Goal: Communication & Community: Connect with others

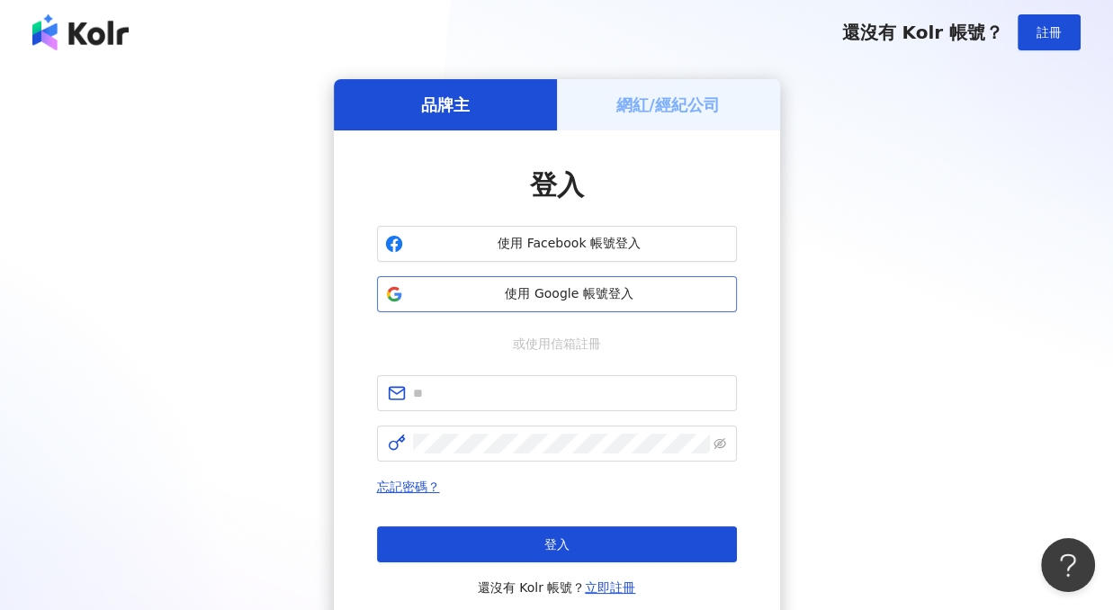
click at [508, 285] on span "使用 Google 帳號登入" at bounding box center [569, 294] width 318 height 18
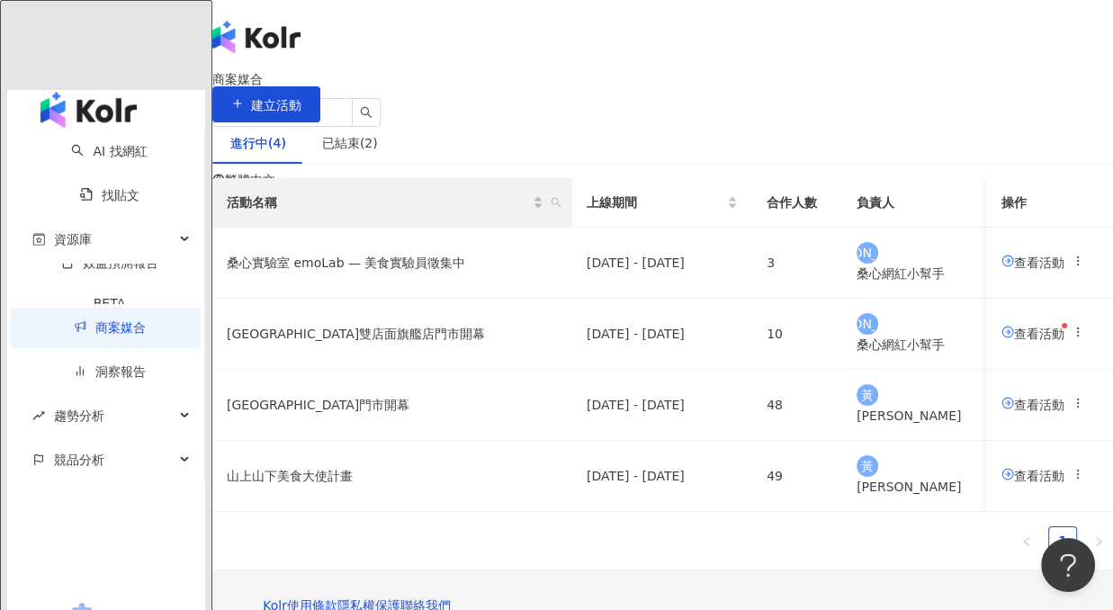
scroll to position [79, 0]
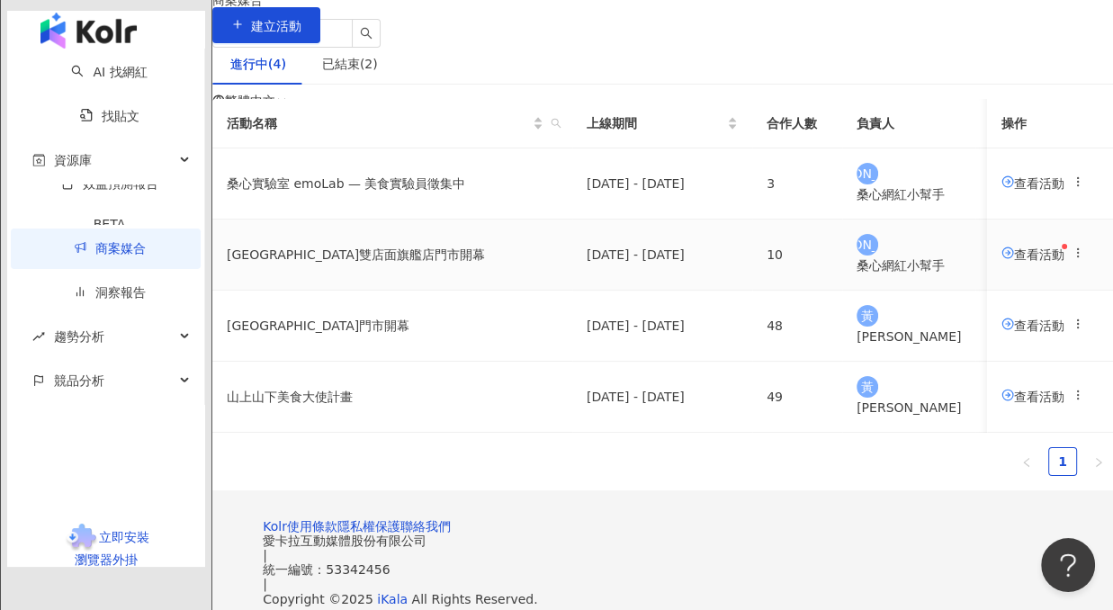
click at [1001, 261] on span "查看活動" at bounding box center [1032, 253] width 63 height 14
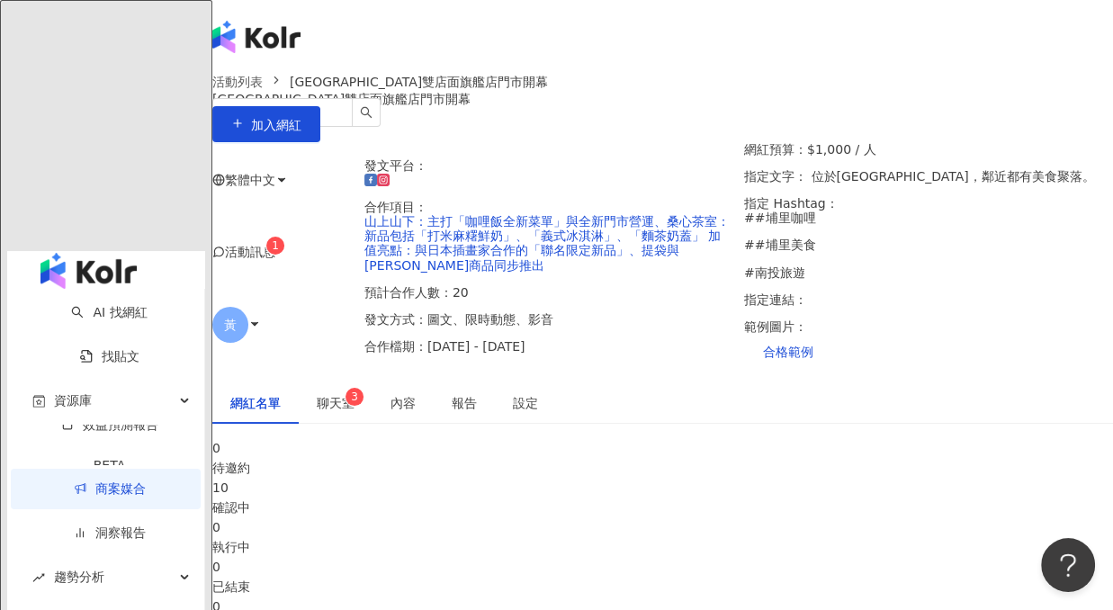
scroll to position [112, 0]
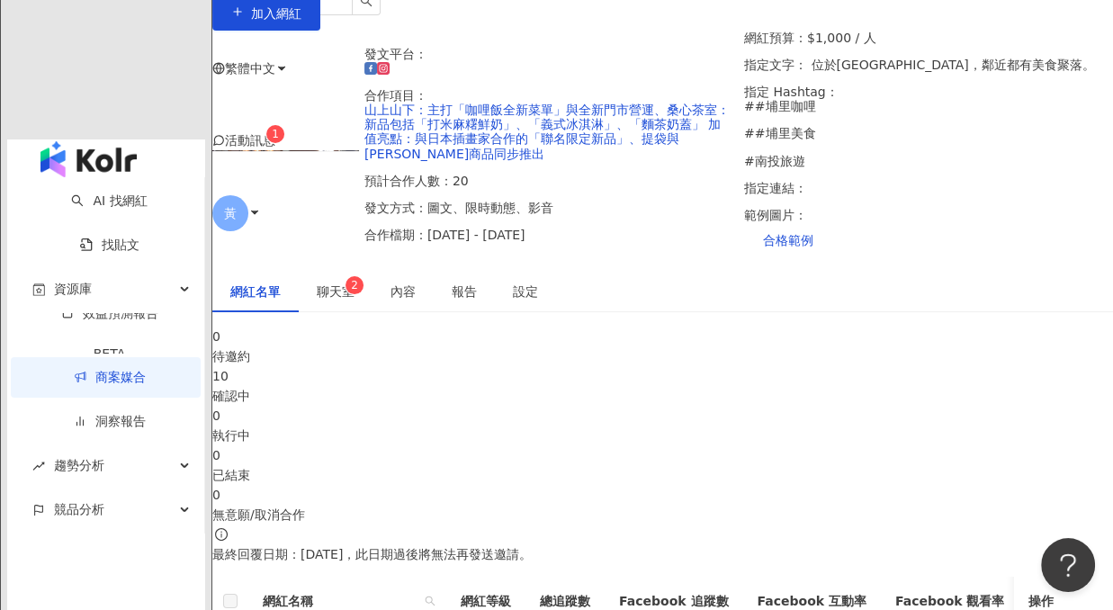
click at [354, 298] on span "聊天室 2" at bounding box center [336, 291] width 38 height 13
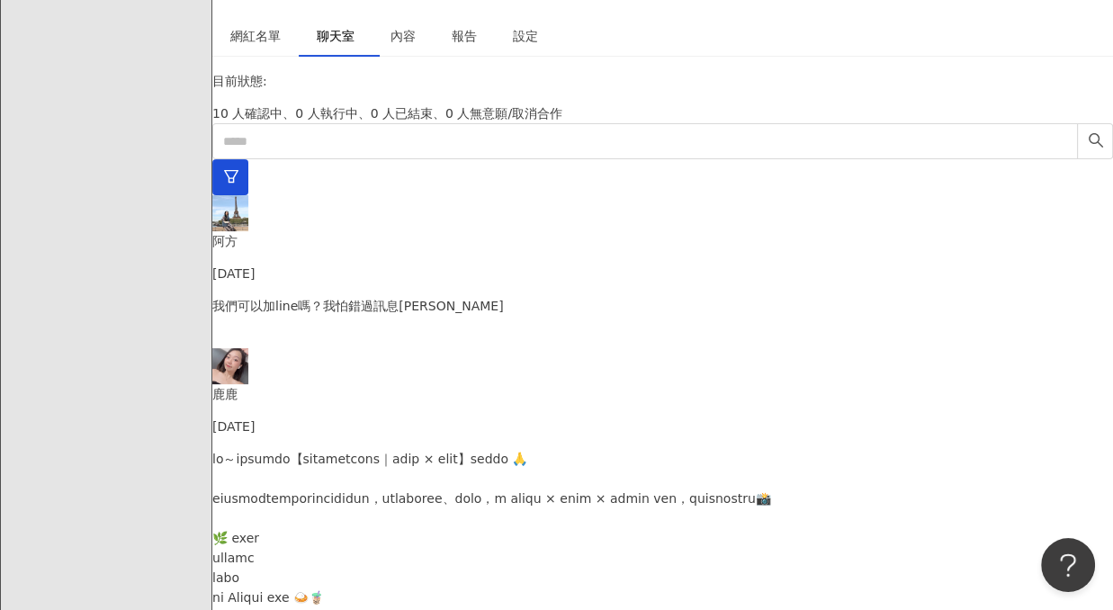
scroll to position [619, 0]
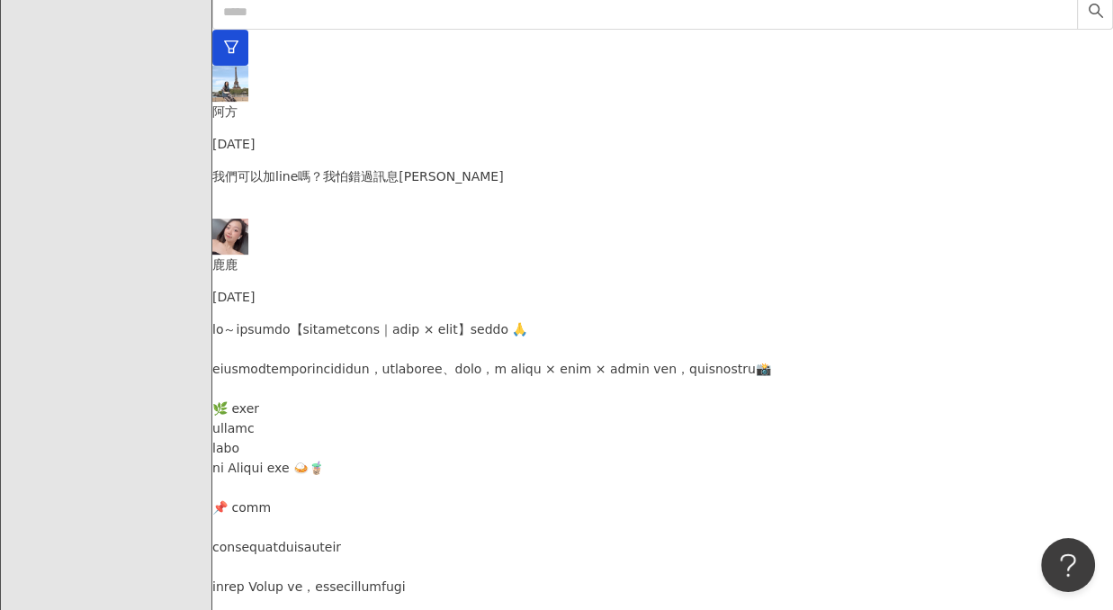
scroll to position [486, 0]
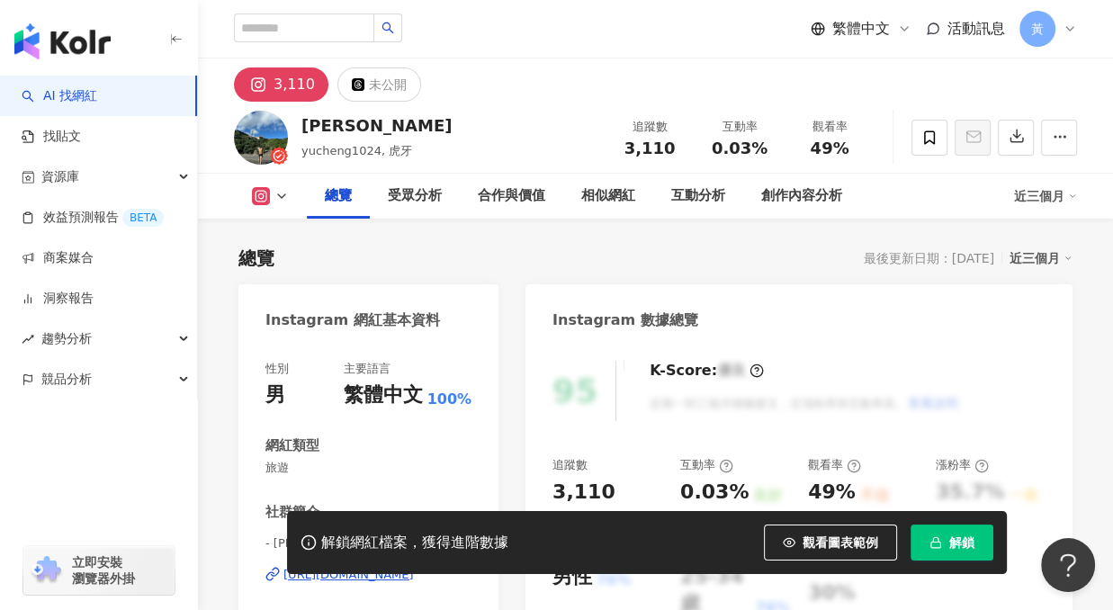
scroll to position [79, 0]
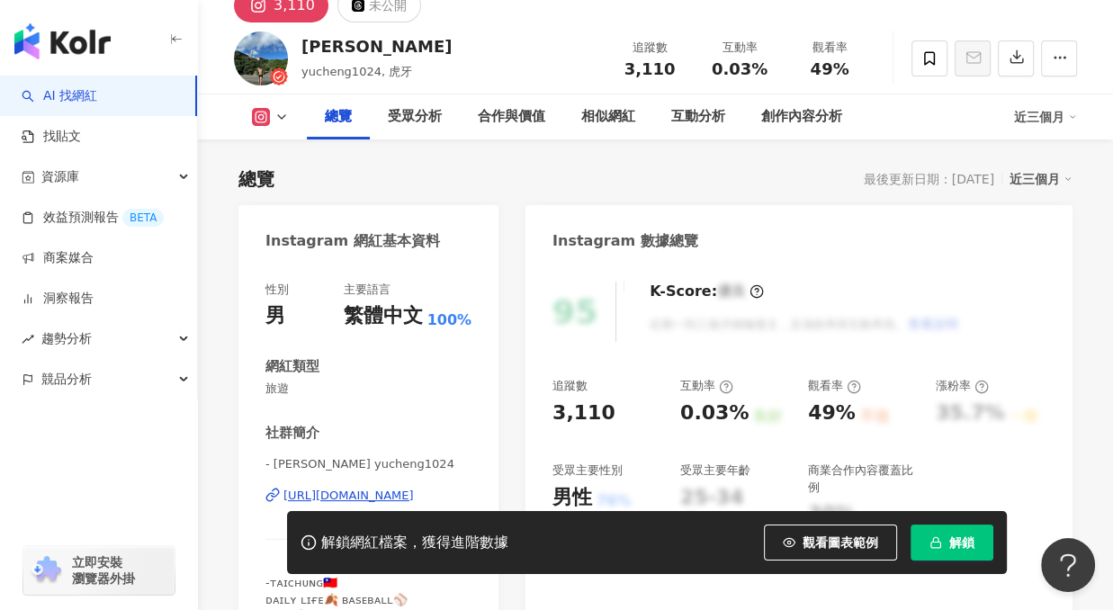
click at [357, 497] on div "[URL][DOMAIN_NAME]" at bounding box center [348, 495] width 130 height 16
